Goal: Information Seeking & Learning: Find specific fact

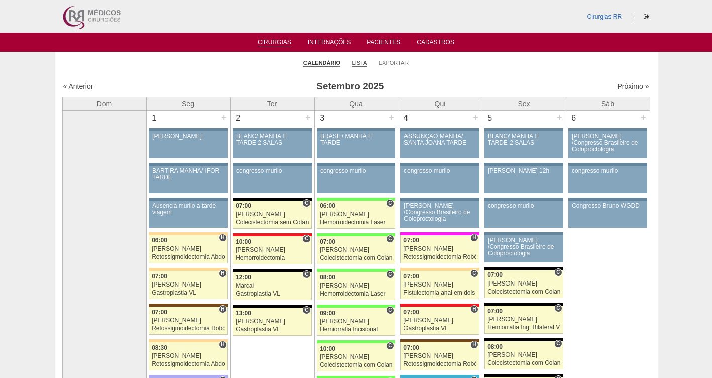
click at [354, 62] on link "Lista" at bounding box center [359, 63] width 15 height 8
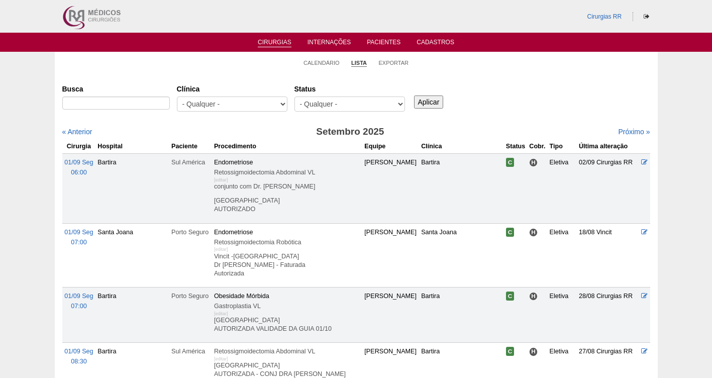
click at [343, 102] on select "- Qualquer - Reservada Confirmada Suspensa Cancelada" at bounding box center [350, 104] width 111 height 15
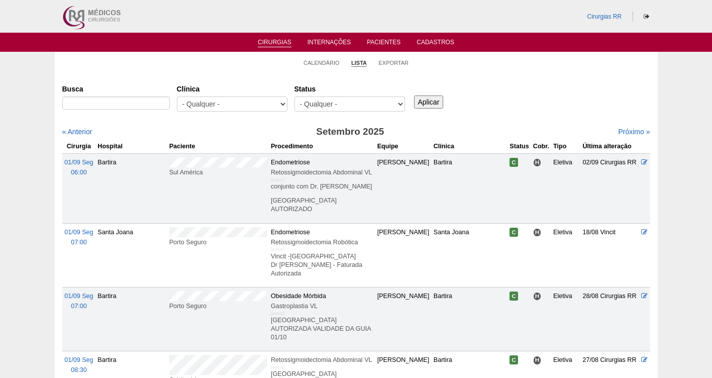
select select "resr"
click at [295, 97] on select "- Qualquer - Reservada Confirmada Suspensa Cancelada" at bounding box center [350, 104] width 111 height 15
click at [426, 100] on input "Aplicar" at bounding box center [429, 102] width 30 height 13
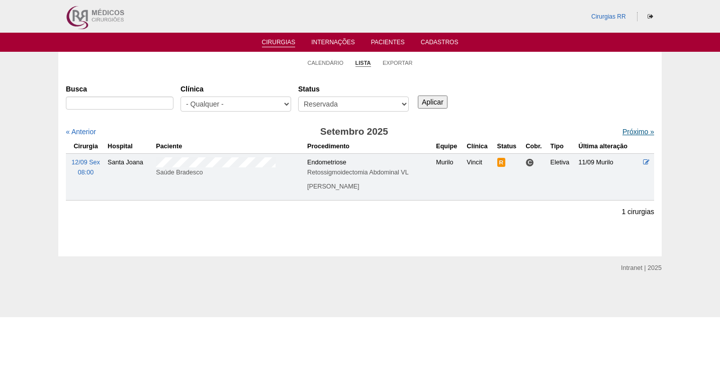
click at [622, 131] on link "Próximo »" at bounding box center [638, 132] width 32 height 8
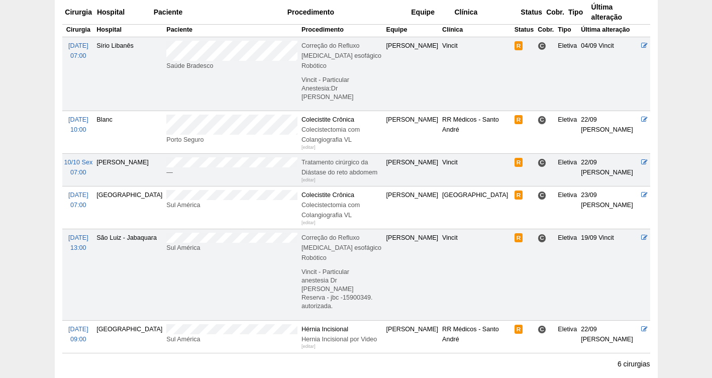
scroll to position [101, 0]
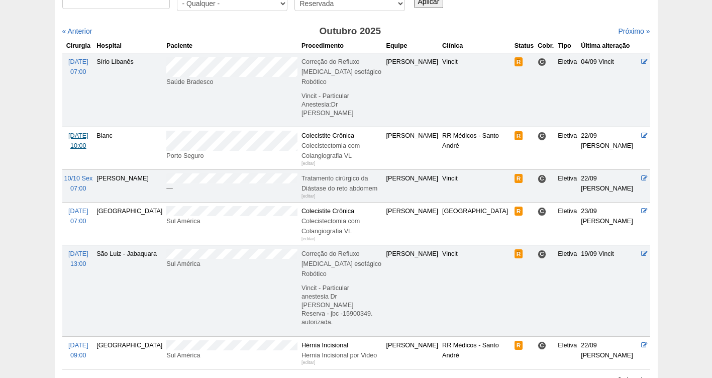
click at [77, 132] on span "07/10 Ter" at bounding box center [78, 135] width 20 height 7
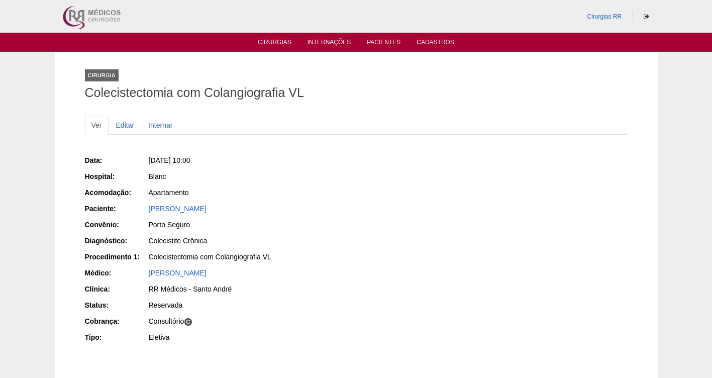
drag, startPoint x: 350, startPoint y: 208, endPoint x: 142, endPoint y: 213, distance: 208.7
click at [142, 213] on div "Data: Ter, 07/10/2025 - 10:00 Hospital: Blanc Acomodação: Apartamento Paciente:…" at bounding box center [356, 250] width 543 height 197
copy div "Paciente: MARCELO HENRIQUE DONEGA MARTINS DE SOUZA"
click at [272, 45] on link "Cirurgias" at bounding box center [275, 43] width 34 height 9
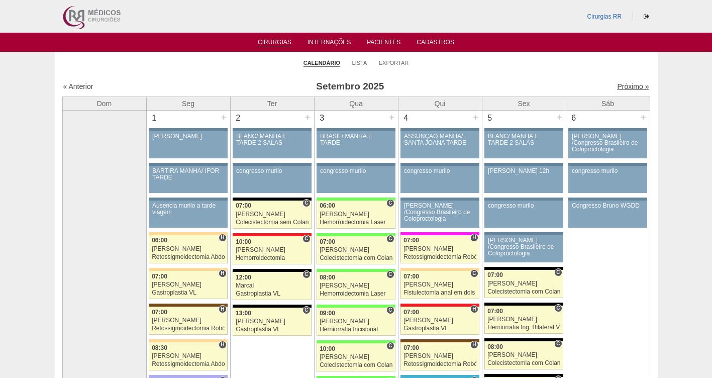
click at [623, 88] on link "Próximo »" at bounding box center [633, 86] width 32 height 8
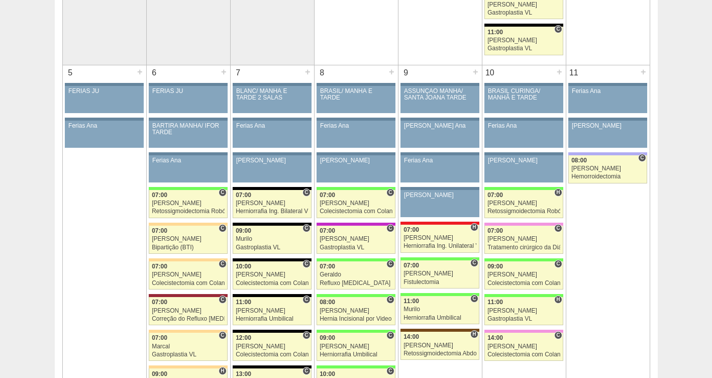
scroll to position [537, 0]
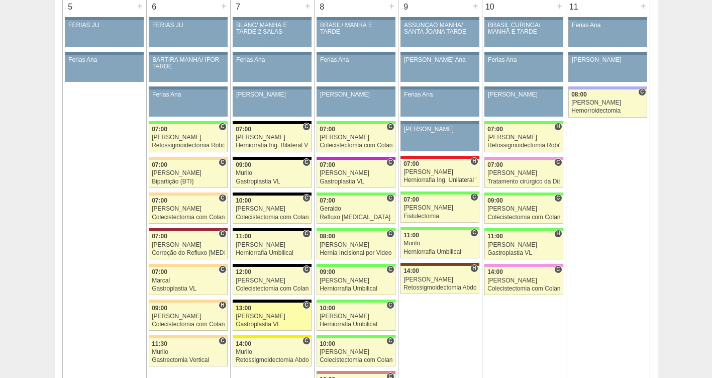
click at [246, 315] on div "Felipe Rossi" at bounding box center [272, 316] width 73 height 7
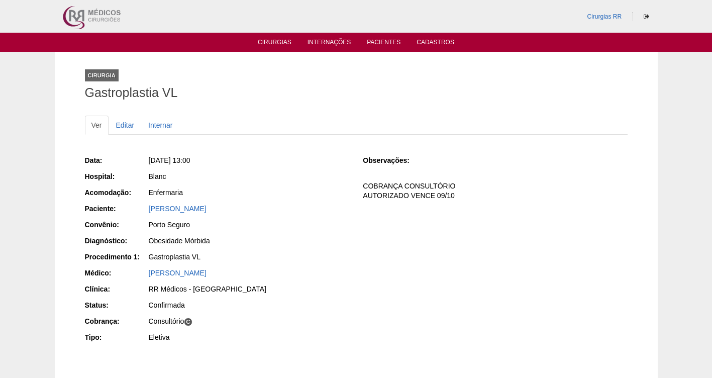
drag, startPoint x: 233, startPoint y: 161, endPoint x: 160, endPoint y: 160, distance: 72.9
click at [160, 160] on div "[DATE] 13:00" at bounding box center [249, 160] width 201 height 10
copy span "[DATE] 13:00"
click at [275, 43] on link "Cirurgias" at bounding box center [275, 43] width 34 height 9
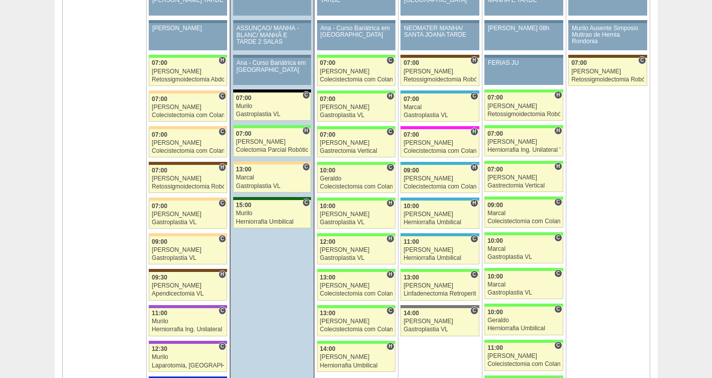
scroll to position [1657, 0]
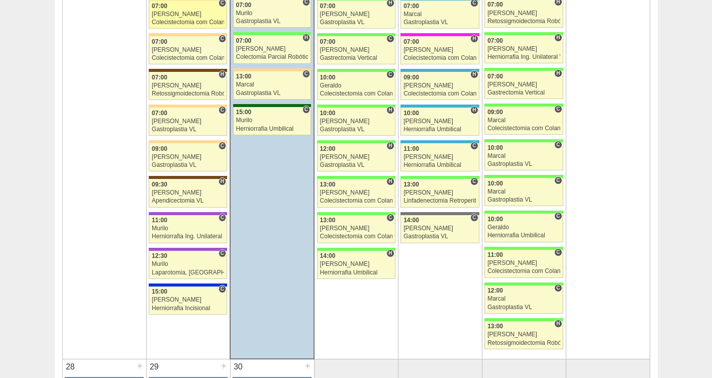
click at [176, 23] on div "Colecistectomia com Colangiografia VL" at bounding box center [188, 22] width 72 height 7
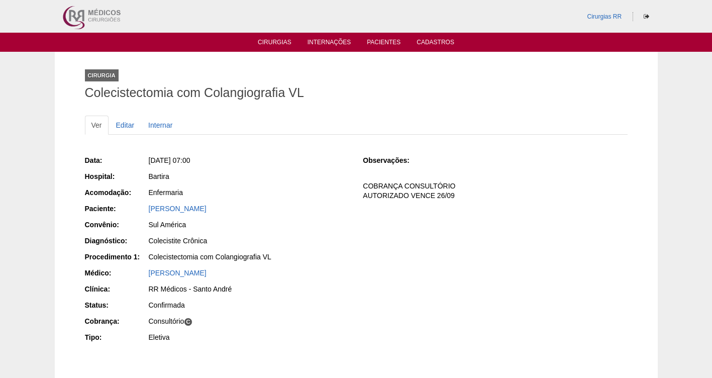
drag, startPoint x: 307, startPoint y: 208, endPoint x: 146, endPoint y: 209, distance: 161.4
click at [146, 209] on div "Paciente: [PERSON_NAME]" at bounding box center [217, 210] width 264 height 13
copy div "Paciente: [PERSON_NAME]"
click at [278, 43] on link "Cirurgias" at bounding box center [275, 43] width 34 height 9
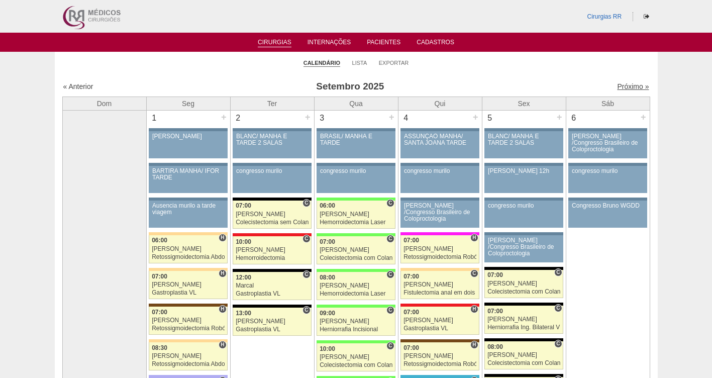
click at [618, 88] on link "Próximo »" at bounding box center [633, 86] width 32 height 8
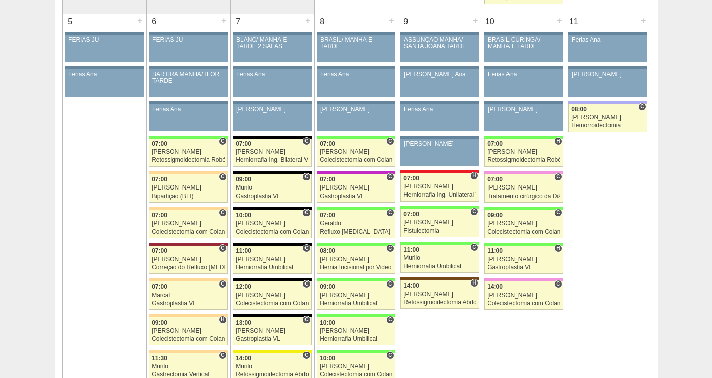
scroll to position [556, 0]
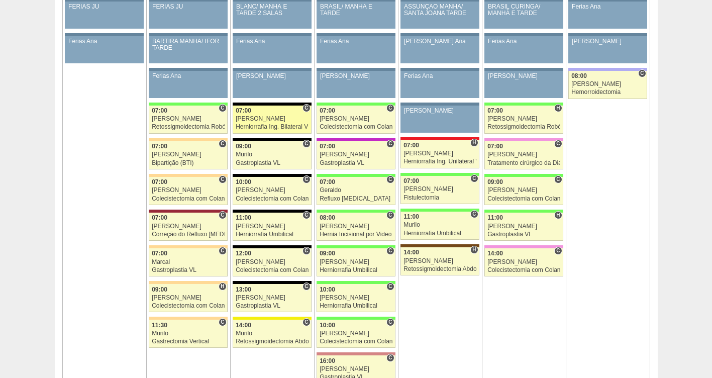
click at [264, 132] on link "88688 [PERSON_NAME] C 07:00 [PERSON_NAME] Herniorrafia Ing. Bilateral VL Hospit…" at bounding box center [272, 120] width 78 height 28
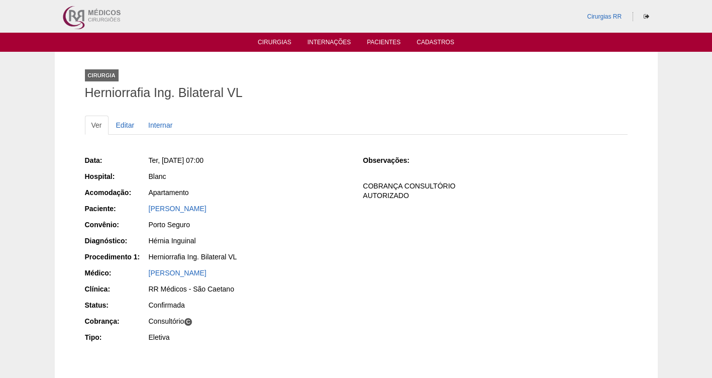
drag, startPoint x: 225, startPoint y: 160, endPoint x: 160, endPoint y: 159, distance: 65.4
click at [160, 159] on div "Ter, [DATE] 07:00" at bounding box center [249, 160] width 201 height 10
copy span "[DATE] 07:00"
click at [268, 39] on link "Cirurgias" at bounding box center [275, 43] width 34 height 9
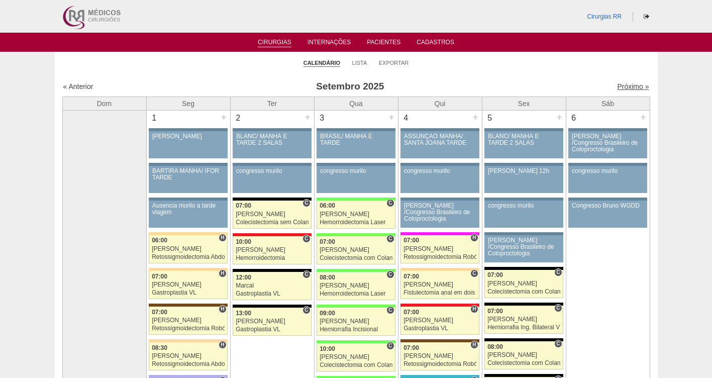
click at [629, 87] on link "Próximo »" at bounding box center [633, 86] width 32 height 8
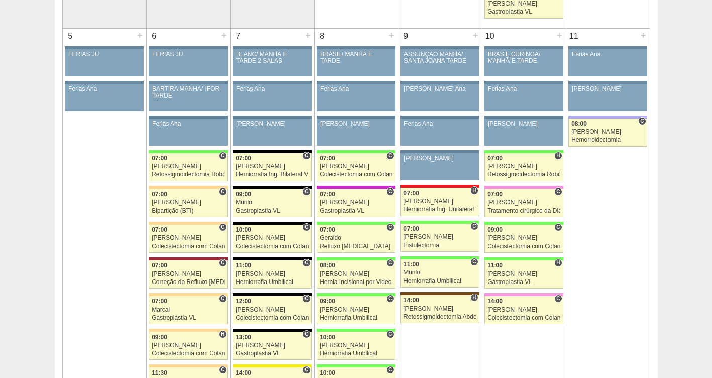
scroll to position [515, 0]
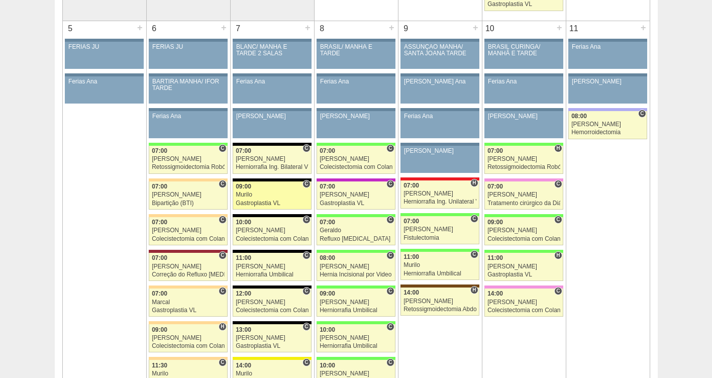
click at [248, 191] on link "89083 [GEOGRAPHIC_DATA] C 09:00 [GEOGRAPHIC_DATA] Gastroplastia VL Hospital Bla…" at bounding box center [272, 195] width 78 height 28
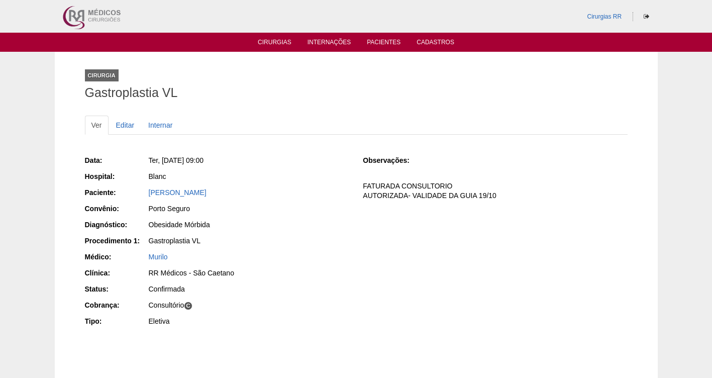
drag, startPoint x: 235, startPoint y: 161, endPoint x: 162, endPoint y: 161, distance: 72.9
click at [162, 161] on div "Ter, [DATE] 09:00" at bounding box center [249, 160] width 201 height 10
copy span "[DATE] 09:00"
click at [266, 39] on link "Cirurgias" at bounding box center [275, 43] width 34 height 9
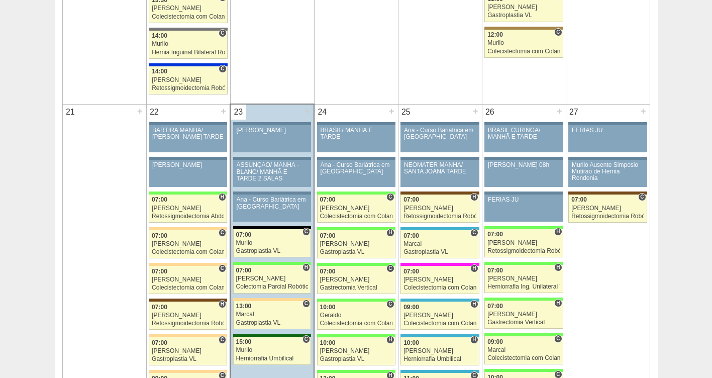
scroll to position [1458, 0]
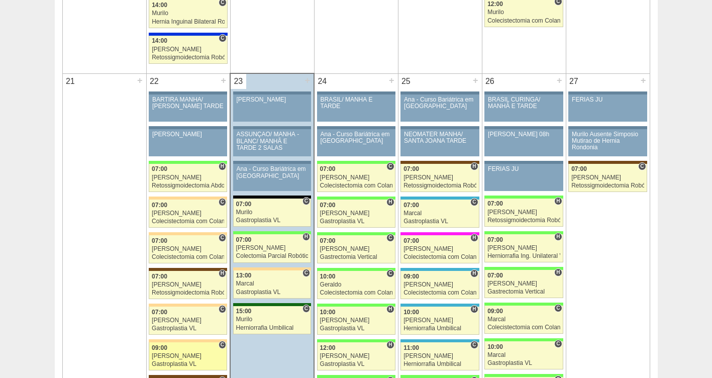
click at [172, 352] on link "88575 Nathan C 09:00 Nathan Gastroplastia VL Hospital Bartira RR Médicos - São …" at bounding box center [188, 356] width 78 height 28
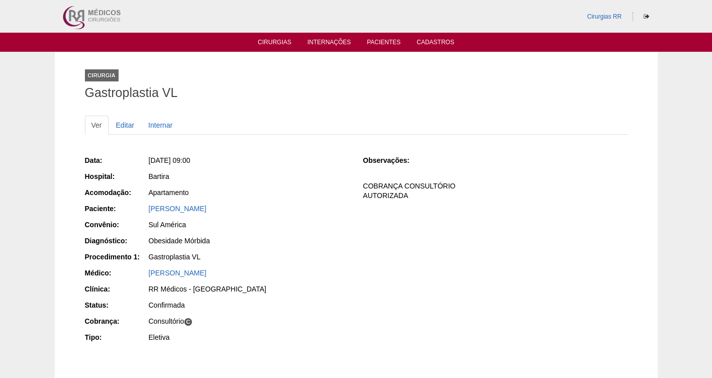
drag, startPoint x: 276, startPoint y: 209, endPoint x: 138, endPoint y: 204, distance: 137.8
click at [138, 204] on div "Paciente: [PERSON_NAME]" at bounding box center [217, 210] width 264 height 13
drag, startPoint x: 257, startPoint y: 214, endPoint x: 223, endPoint y: 221, distance: 34.9
click at [257, 213] on div "[PERSON_NAME]" at bounding box center [249, 210] width 202 height 13
drag, startPoint x: 299, startPoint y: 220, endPoint x: 133, endPoint y: 232, distance: 166.4
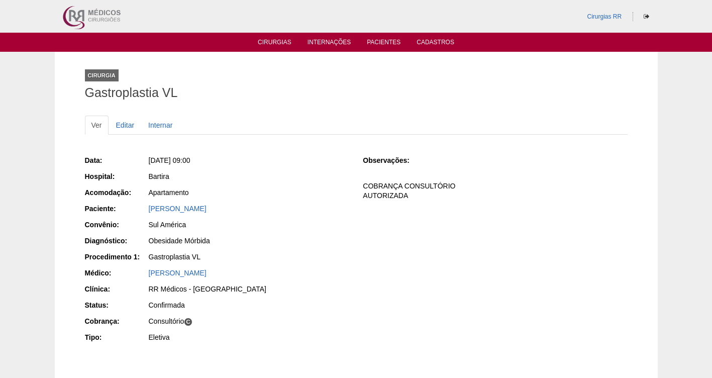
click at [282, 227] on div "Sul América" at bounding box center [249, 225] width 201 height 10
drag, startPoint x: 145, startPoint y: 204, endPoint x: 282, endPoint y: 207, distance: 136.8
click at [282, 207] on div "Paciente: [PERSON_NAME]" at bounding box center [217, 210] width 264 height 13
click at [274, 226] on div "Sul América" at bounding box center [249, 225] width 201 height 10
drag, startPoint x: 256, startPoint y: 209, endPoint x: 140, endPoint y: 212, distance: 116.7
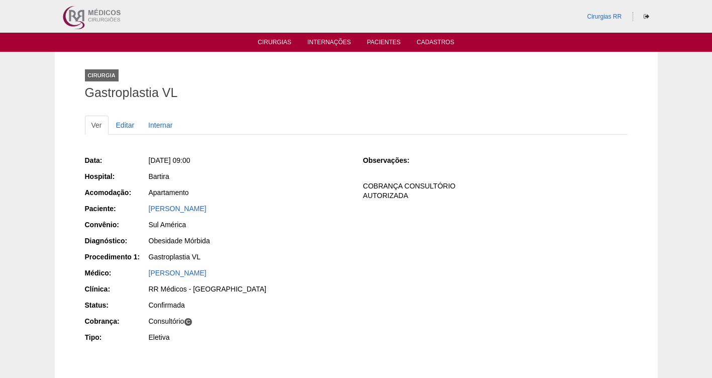
click at [140, 212] on div "Paciente: [PERSON_NAME]" at bounding box center [217, 210] width 264 height 13
drag, startPoint x: 140, startPoint y: 212, endPoint x: 151, endPoint y: 213, distance: 11.1
copy div "Paciente: [PERSON_NAME]"
